Goal: Check status: Check status

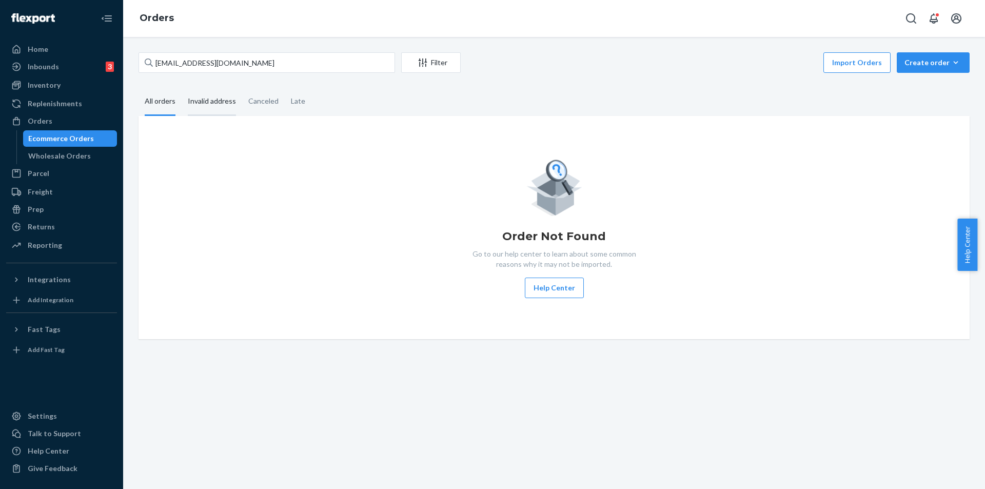
click at [216, 101] on div "Invalid address" at bounding box center [212, 102] width 48 height 28
click at [182, 88] on input "Invalid address" at bounding box center [182, 88] width 0 height 0
click at [244, 64] on input "[EMAIL_ADDRESS][DOMAIN_NAME]" at bounding box center [267, 62] width 257 height 21
paste input "US-8883893"
type input "US-8883893"
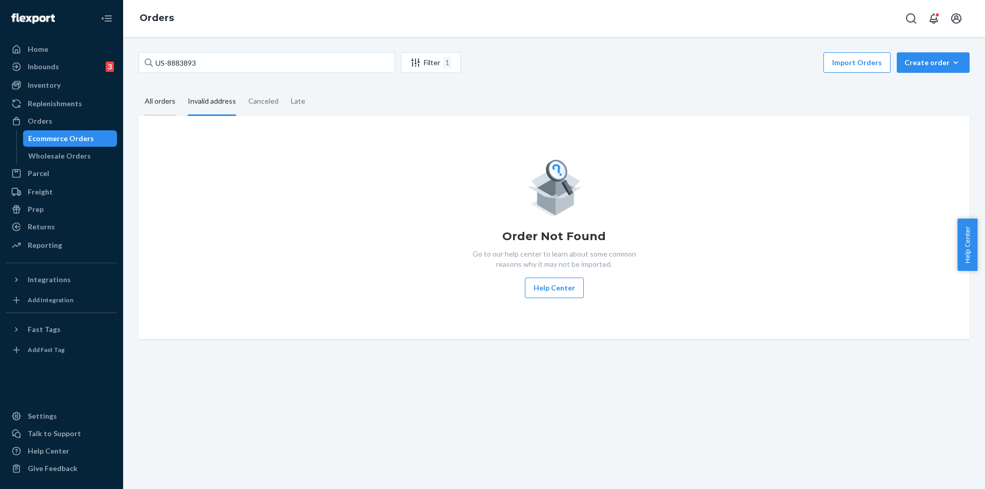
click at [159, 101] on div "All orders" at bounding box center [160, 102] width 31 height 28
click at [139, 88] on input "All orders" at bounding box center [139, 88] width 0 height 0
click at [245, 63] on input "US-8883893" at bounding box center [267, 62] width 257 height 21
click at [210, 98] on div "Invalid address" at bounding box center [212, 102] width 48 height 28
click at [182, 88] on input "Invalid address" at bounding box center [182, 88] width 0 height 0
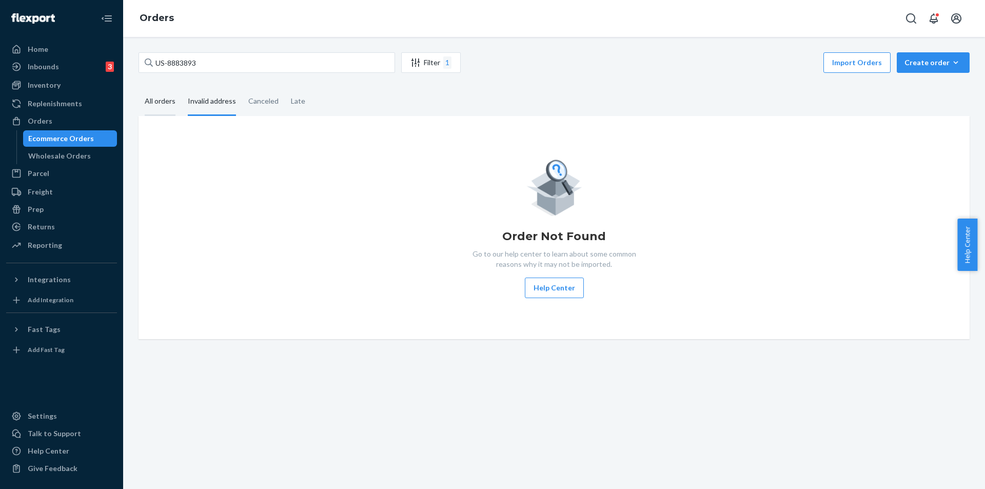
click at [162, 103] on div "All orders" at bounding box center [160, 102] width 31 height 28
click at [139, 88] on input "All orders" at bounding box center [139, 88] width 0 height 0
click at [211, 102] on div "Invalid address" at bounding box center [212, 102] width 48 height 28
click at [182, 88] on input "Invalid address" at bounding box center [182, 88] width 0 height 0
click at [227, 170] on div "Order Not Found Go to our help center to learn about some common reasons why it…" at bounding box center [554, 227] width 815 height 141
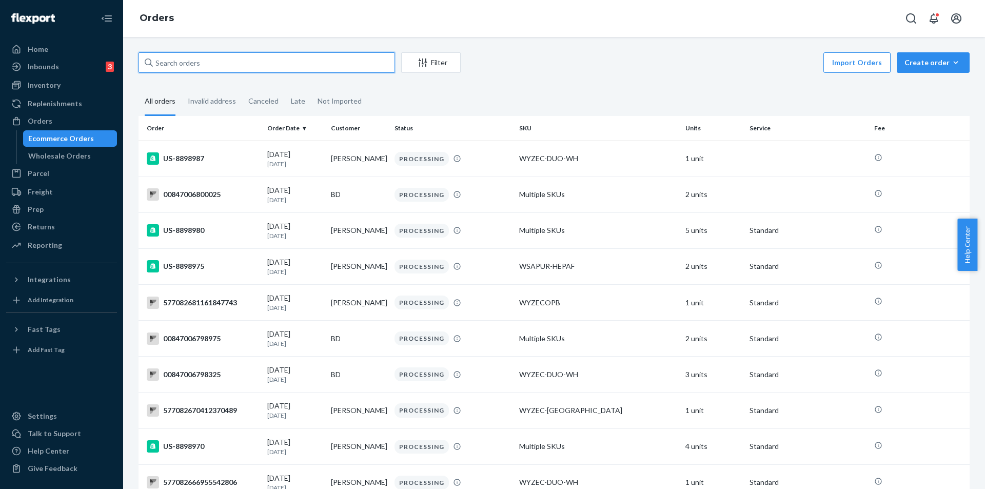
click at [242, 63] on input "text" at bounding box center [267, 62] width 257 height 21
paste input "US-8883893"
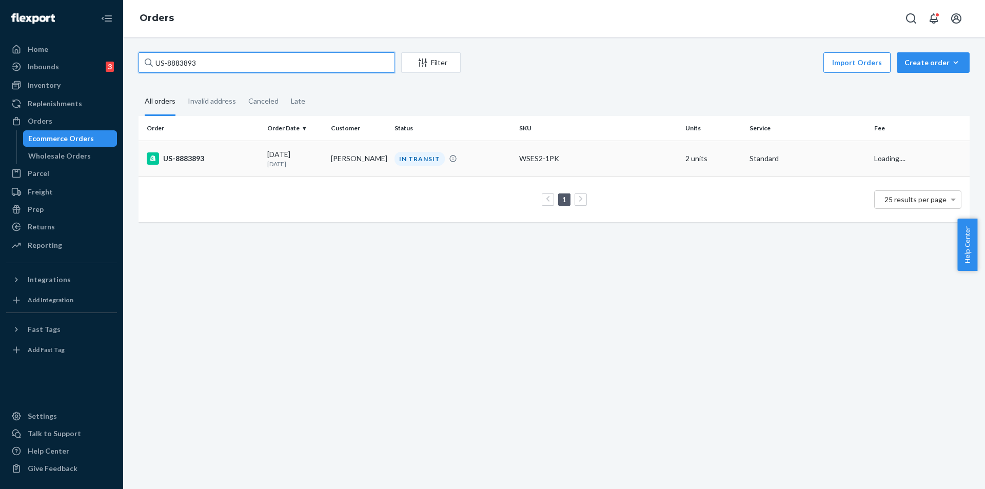
type input "US-8883893"
click at [229, 159] on div "US-8883893" at bounding box center [203, 158] width 112 height 12
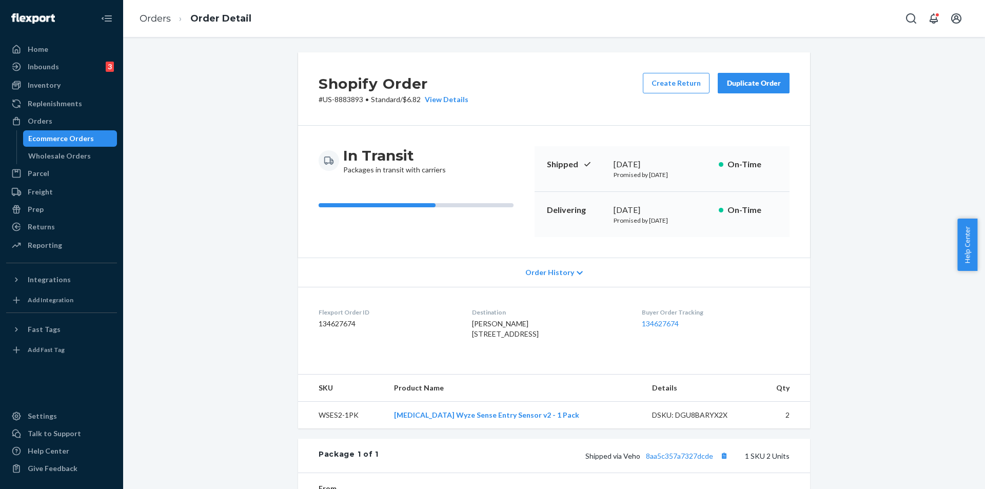
scroll to position [191, 0]
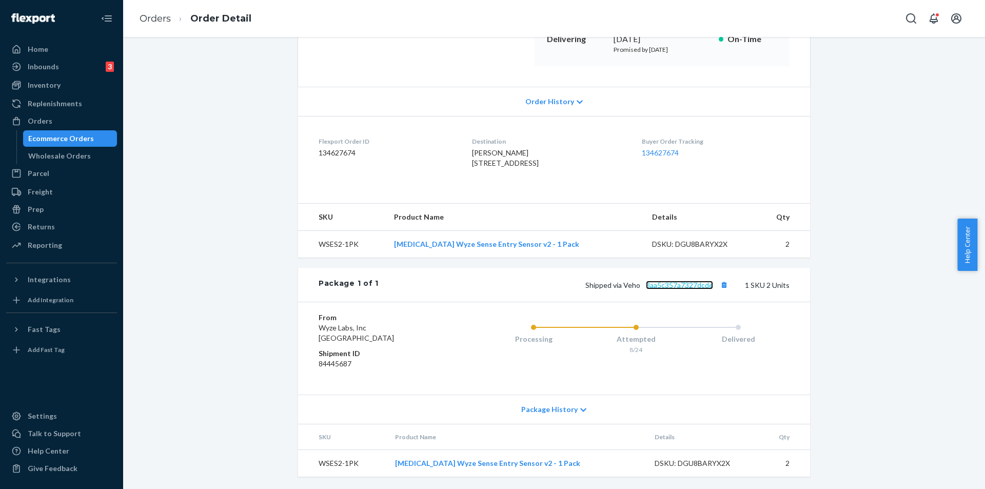
click at [678, 285] on link "8aa5c357a7327dcde" at bounding box center [679, 285] width 67 height 9
